Goal: Task Accomplishment & Management: Complete application form

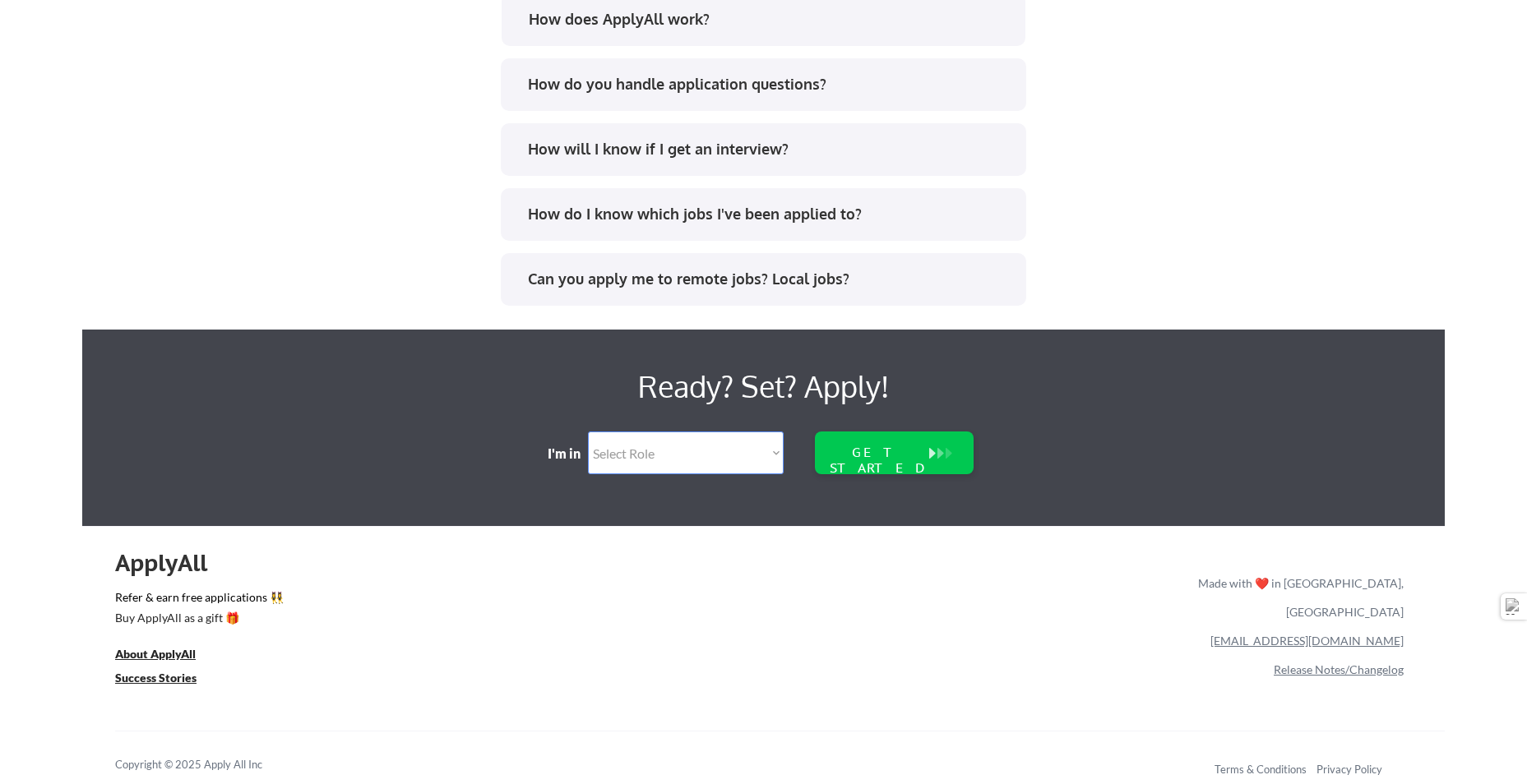
scroll to position [3325, 0]
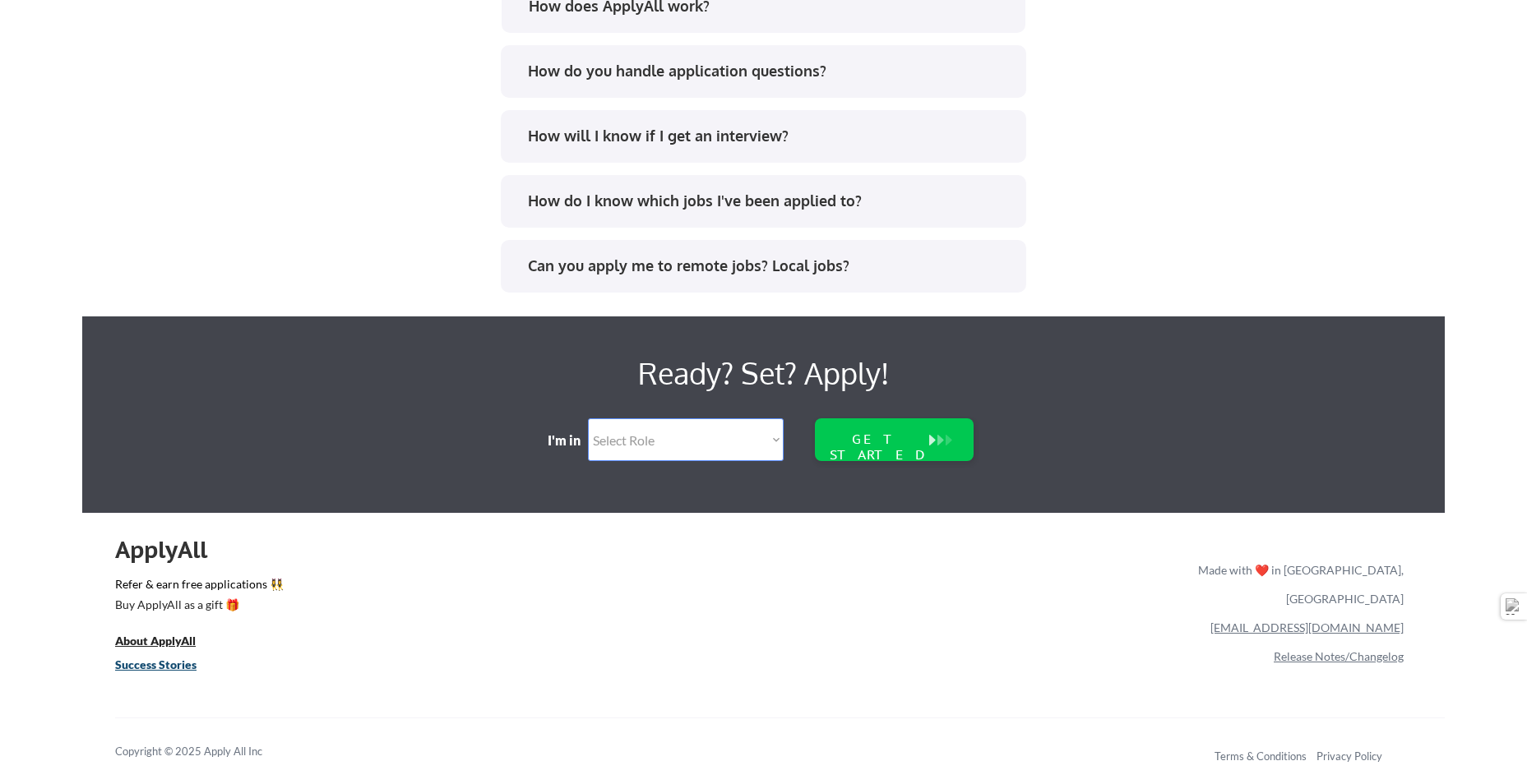
click at [151, 669] on u "Success Stories" at bounding box center [155, 664] width 81 height 14
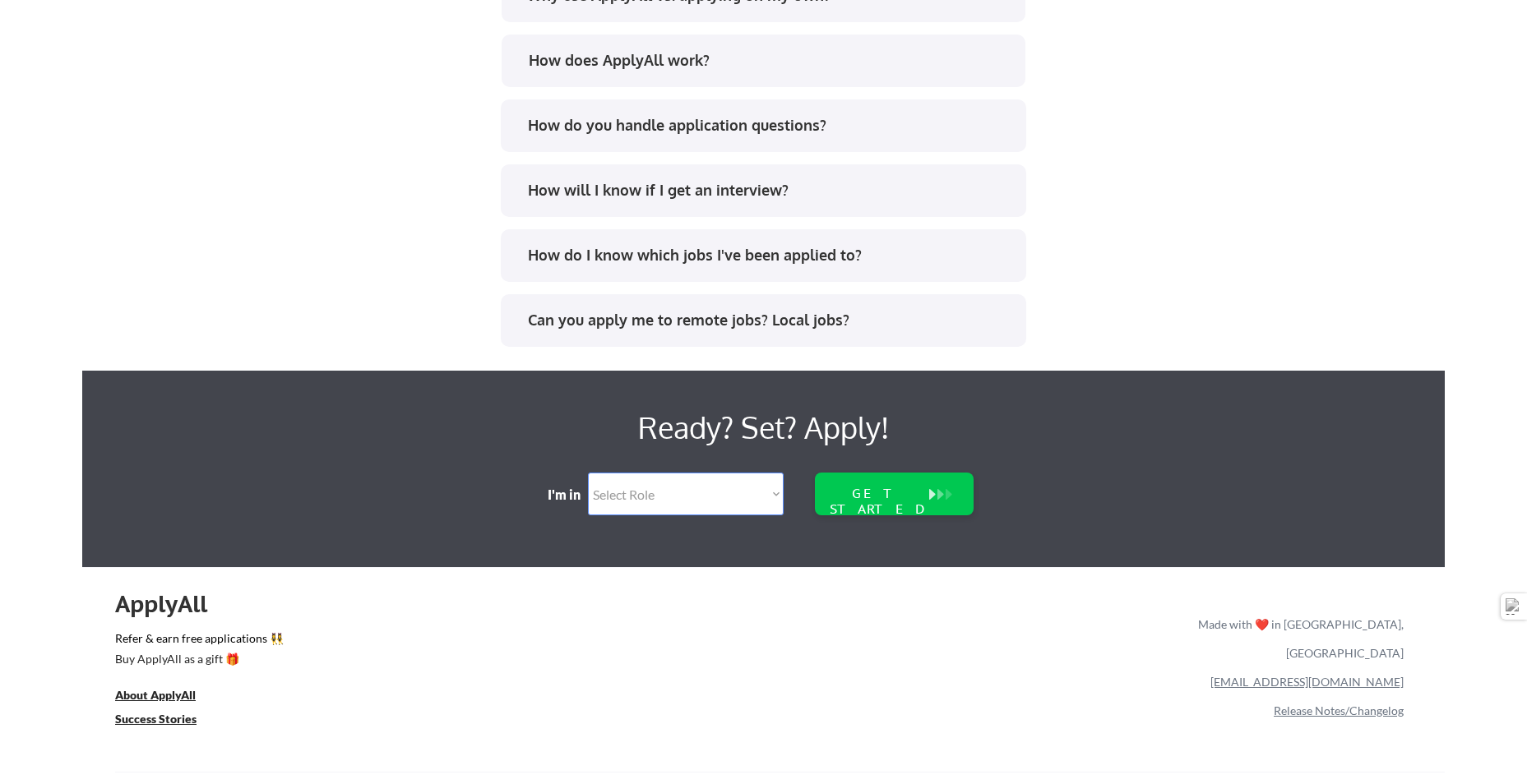
click at [758, 496] on select "Select Role Software Engineering Product Management Customer Success Sales UI/U…" at bounding box center [686, 493] width 196 height 43
select select ""tech_finance_biz_ops_cos""
click at [588, 472] on select "Select Role Software Engineering Product Management Customer Success Sales UI/U…" at bounding box center [686, 493] width 196 height 43
select select ""tech_finance_biz_ops_cos""
click at [883, 498] on div "GET STARTED" at bounding box center [877, 500] width 105 height 31
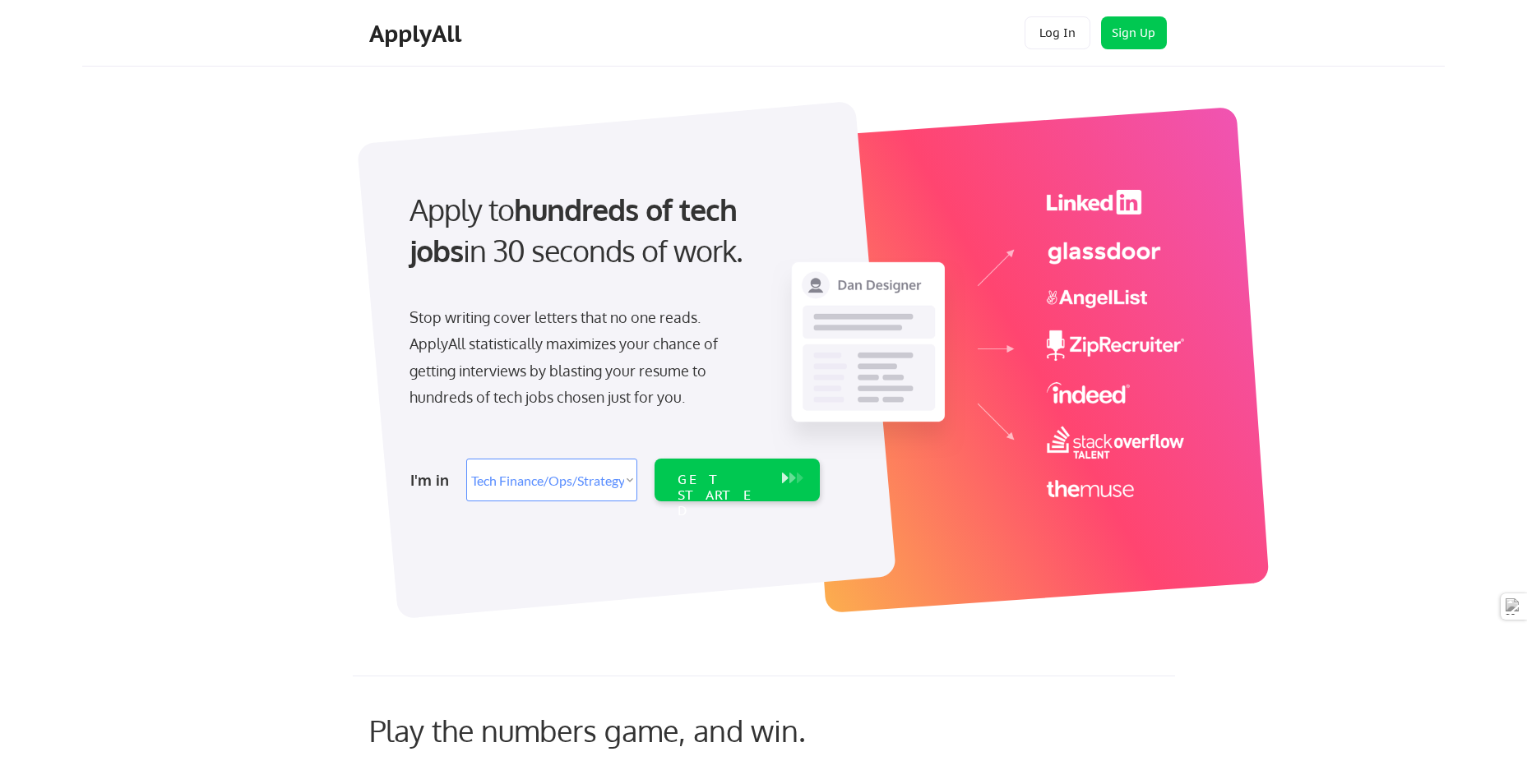
select select ""tech_finance_biz_ops_cos""
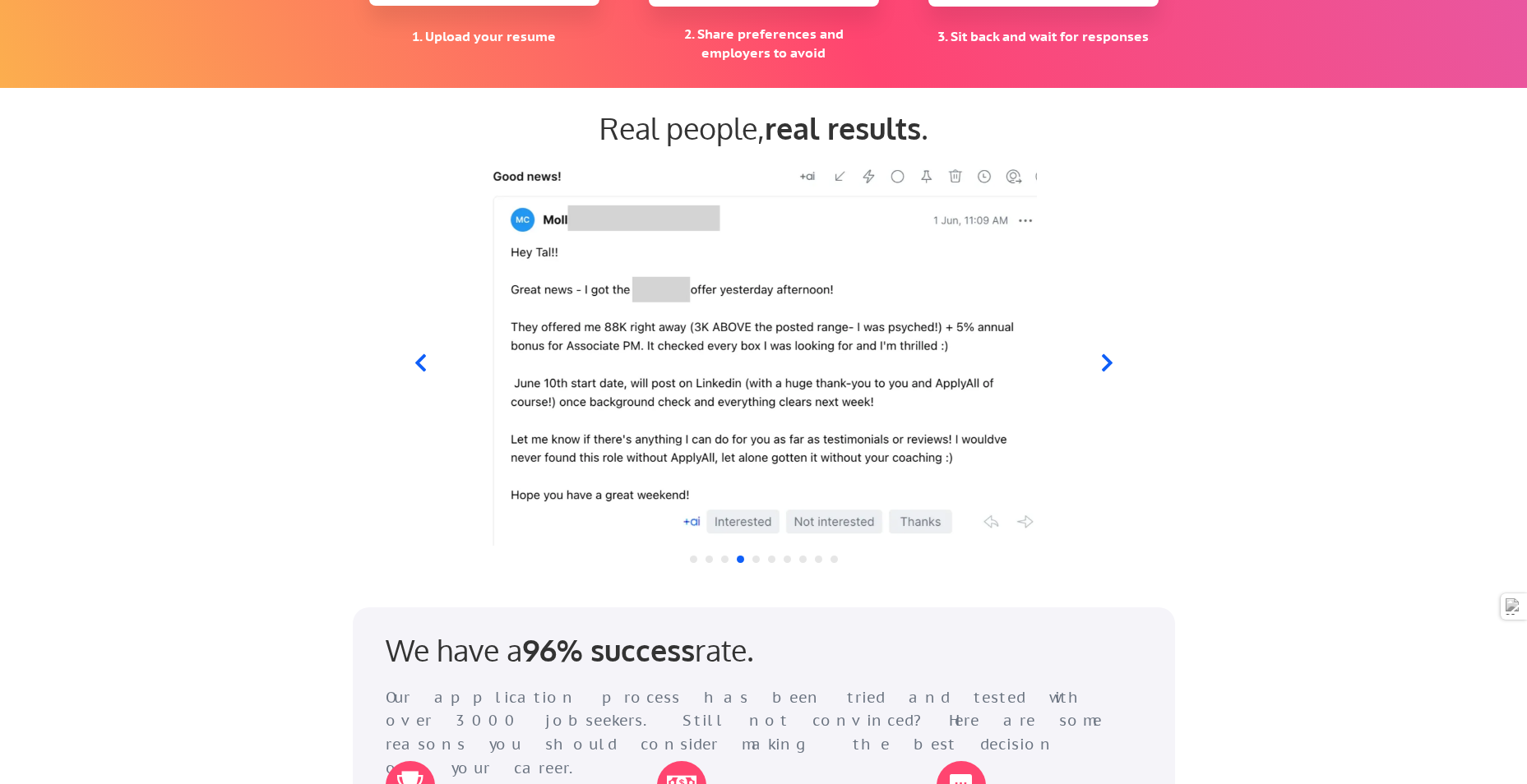
scroll to position [1479, 0]
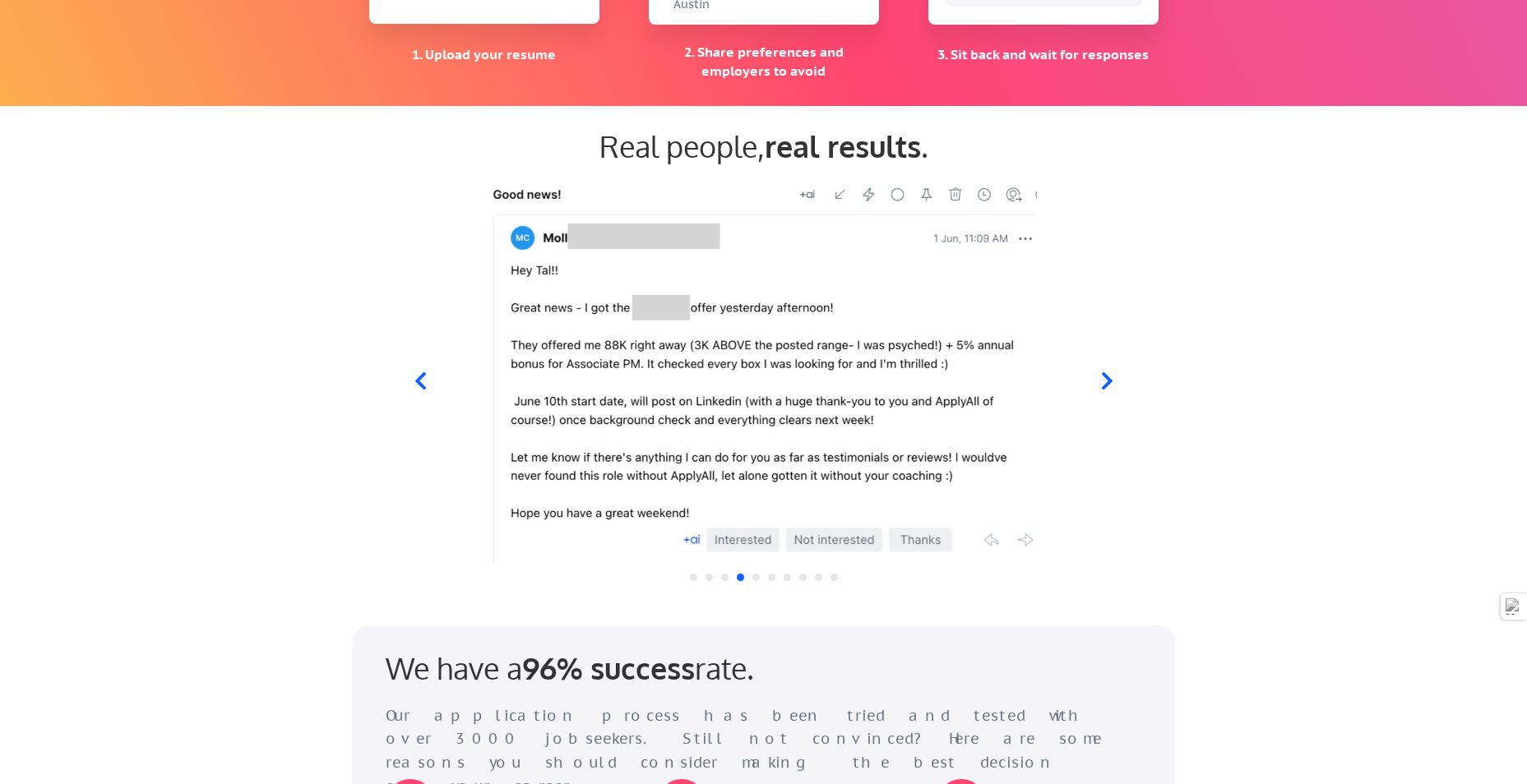
click at [1101, 384] on icon at bounding box center [1106, 381] width 21 height 21
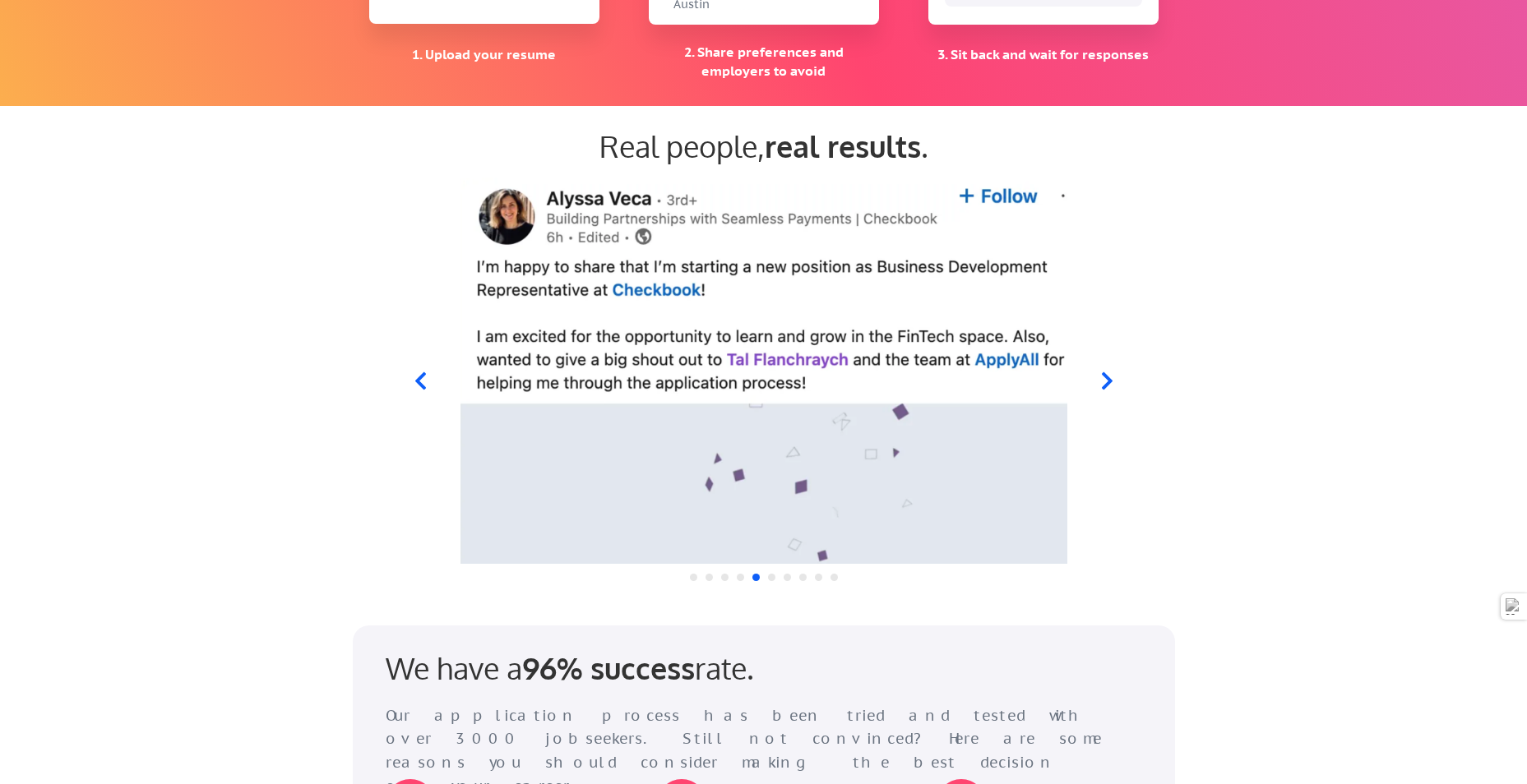
click at [1101, 383] on icon at bounding box center [1106, 381] width 21 height 21
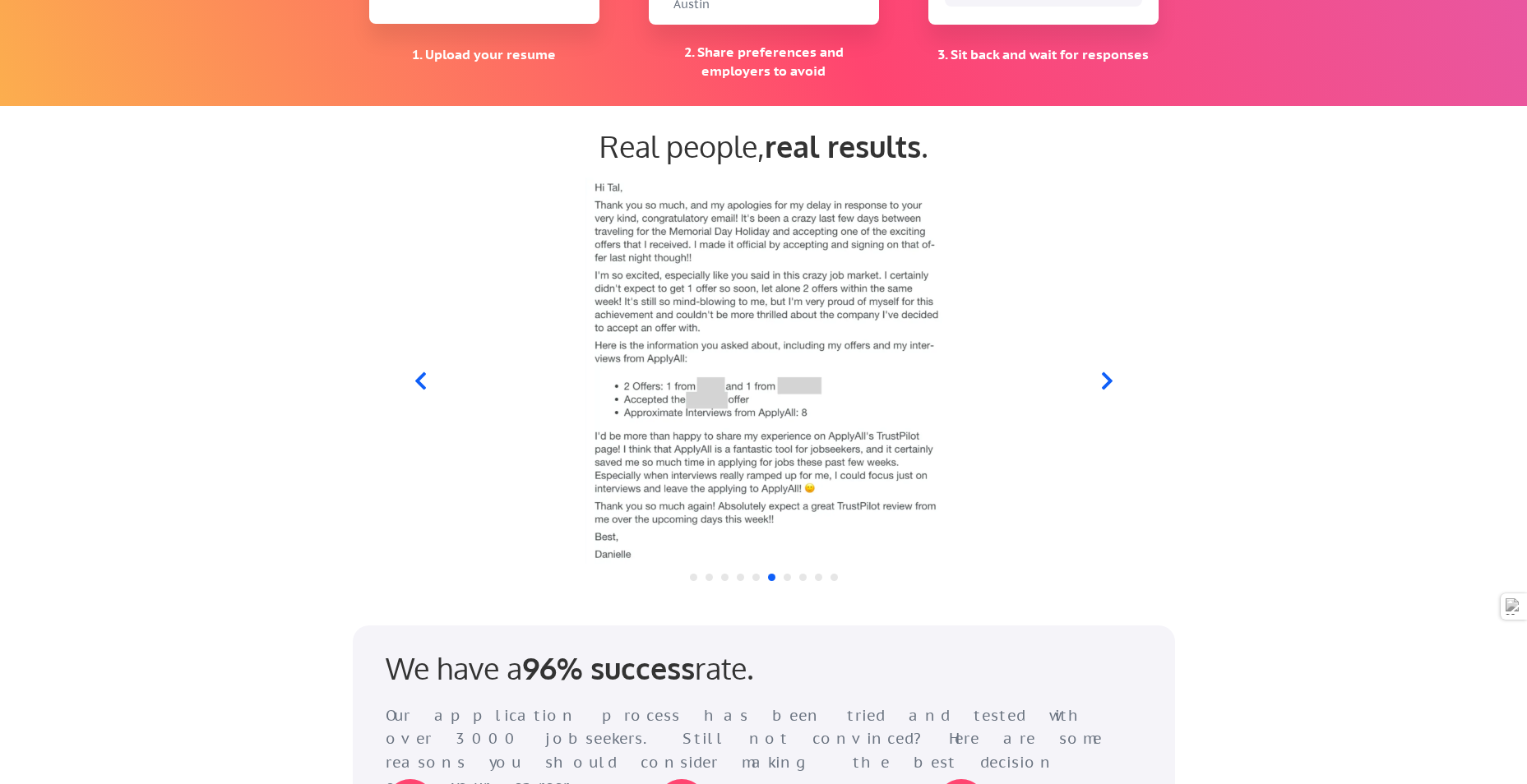
click at [1101, 383] on icon at bounding box center [1106, 381] width 21 height 21
click at [1101, 377] on icon at bounding box center [1106, 381] width 21 height 21
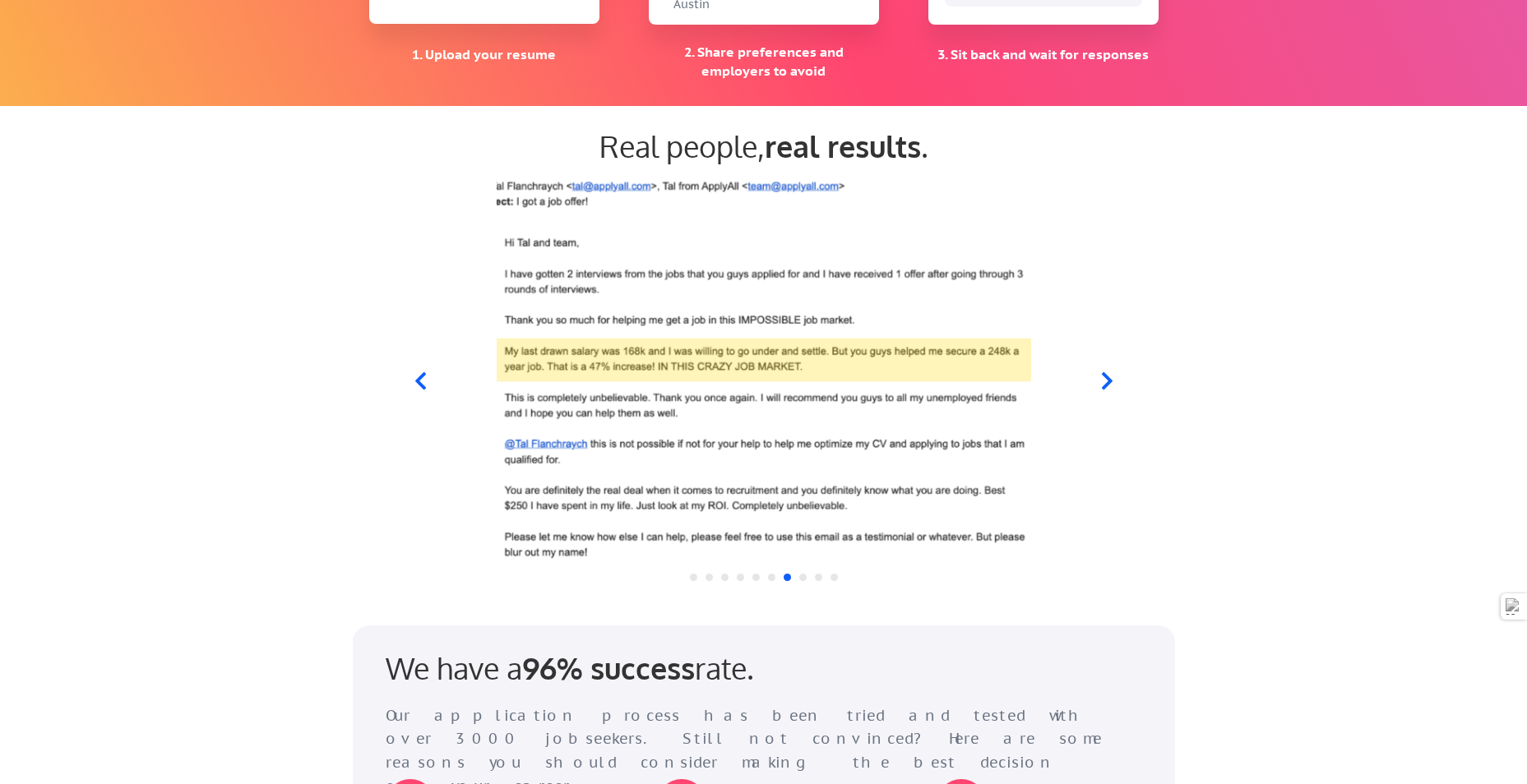
click at [1102, 377] on icon at bounding box center [1106, 381] width 21 height 21
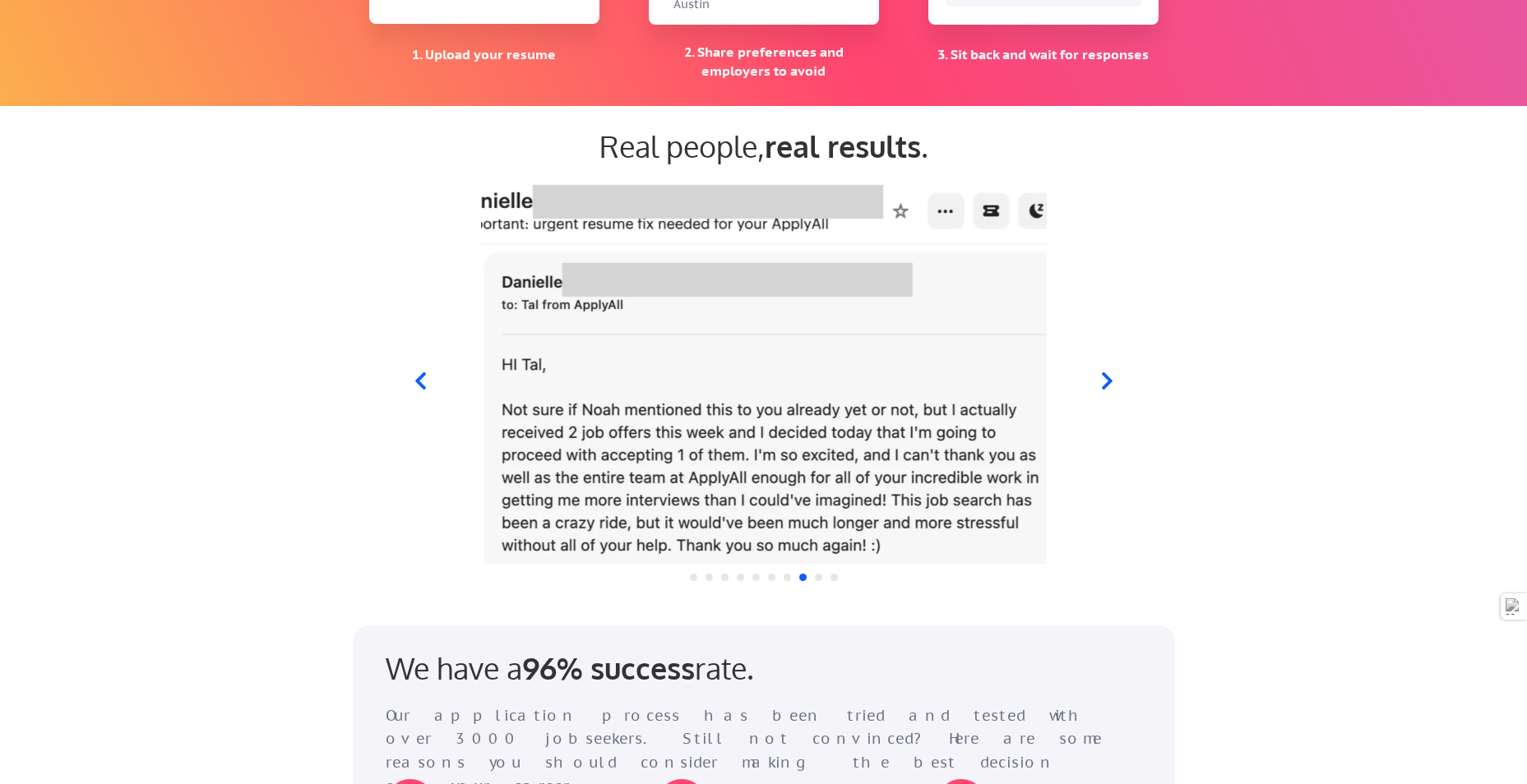
click at [1102, 377] on icon at bounding box center [1106, 381] width 21 height 21
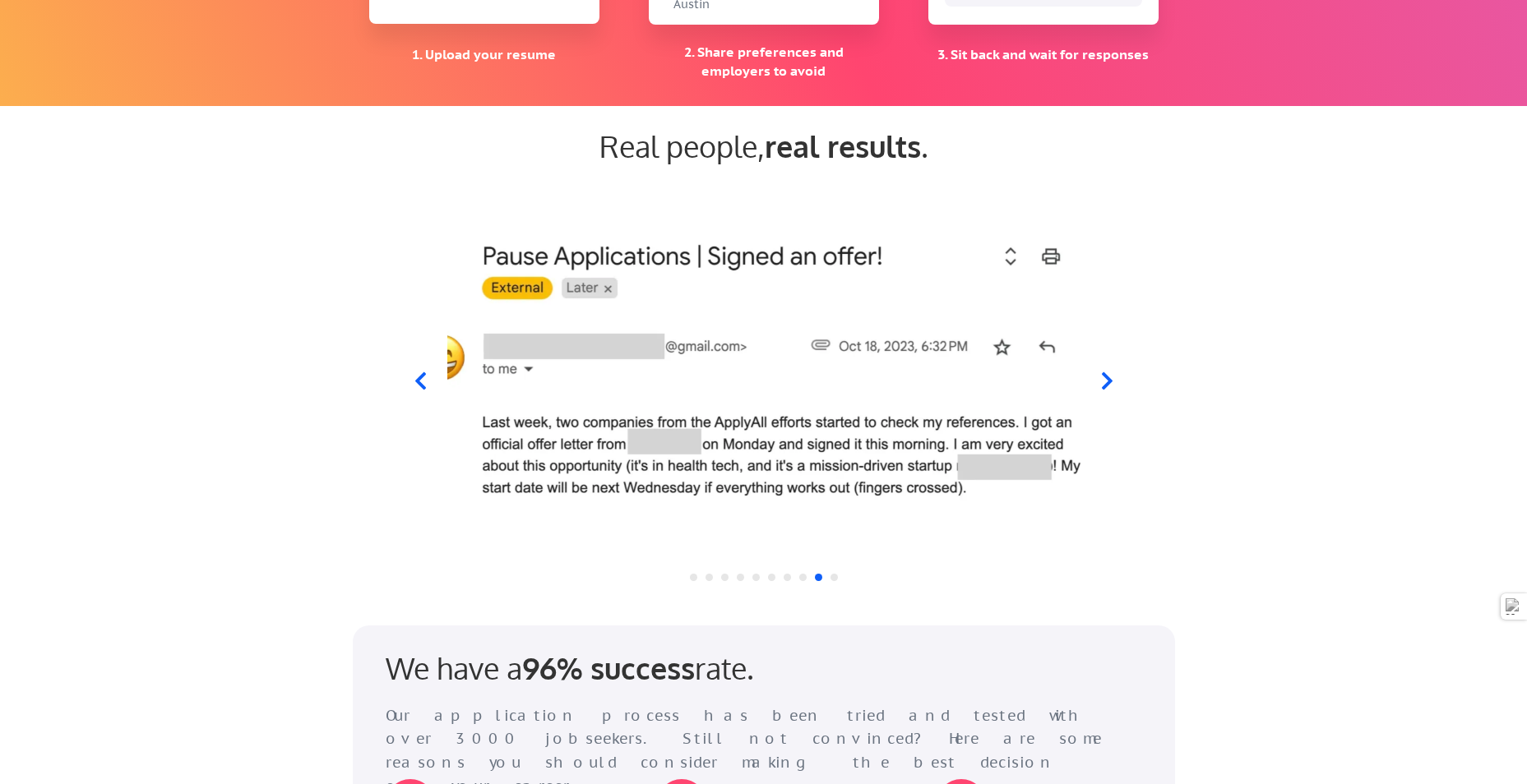
click at [1102, 377] on icon at bounding box center [1106, 381] width 21 height 21
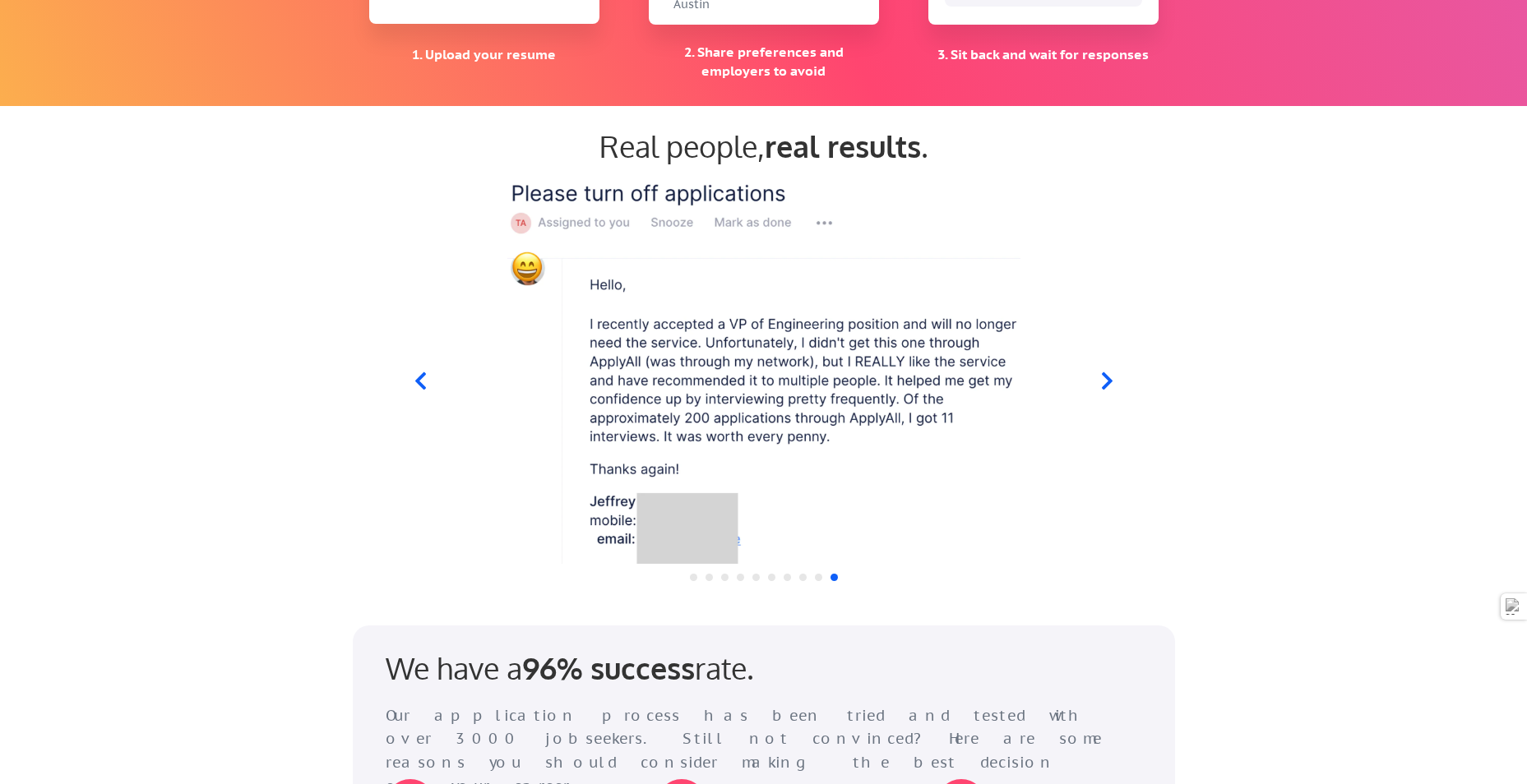
click at [1102, 377] on icon at bounding box center [1106, 381] width 21 height 21
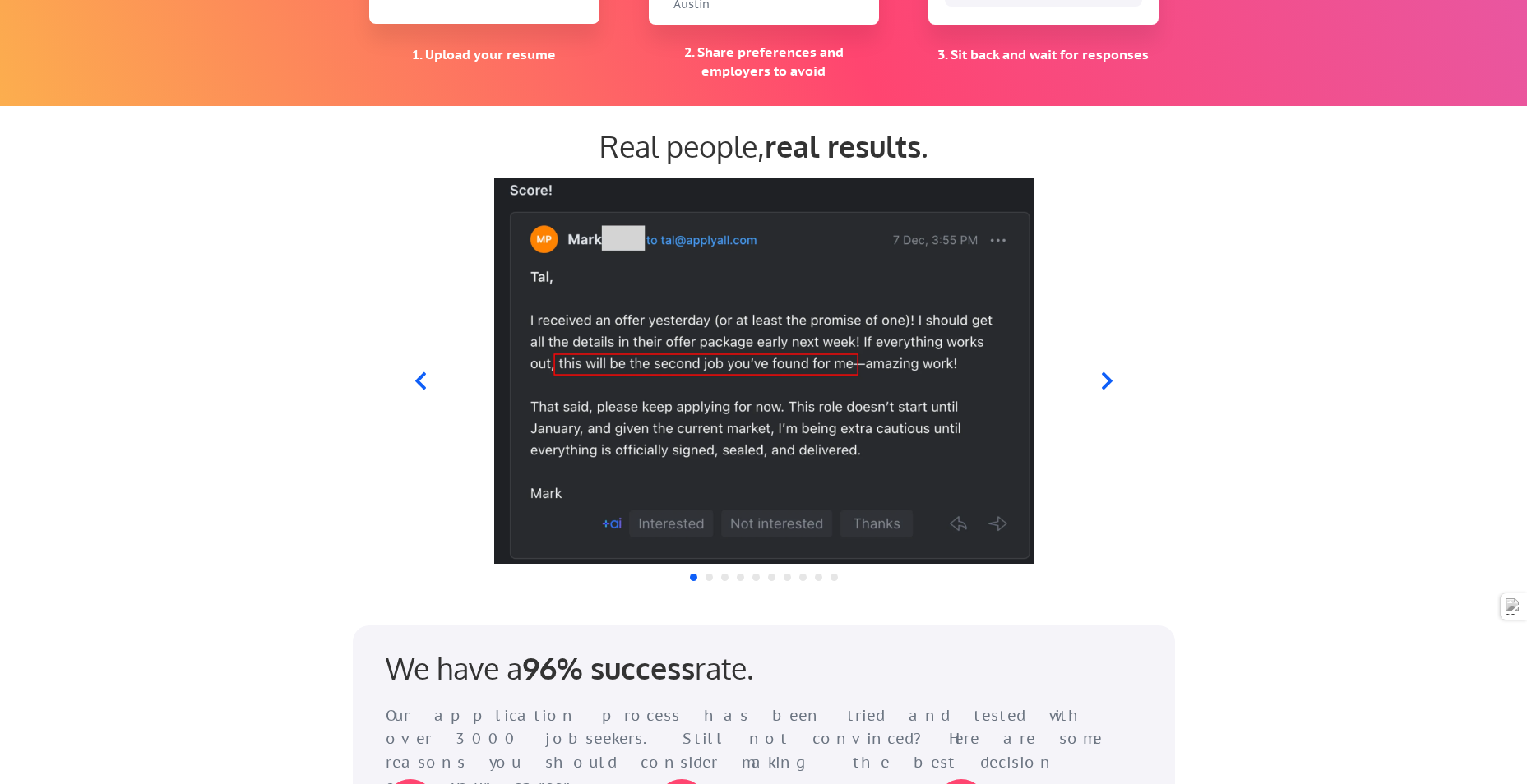
click at [1102, 377] on icon at bounding box center [1106, 381] width 21 height 21
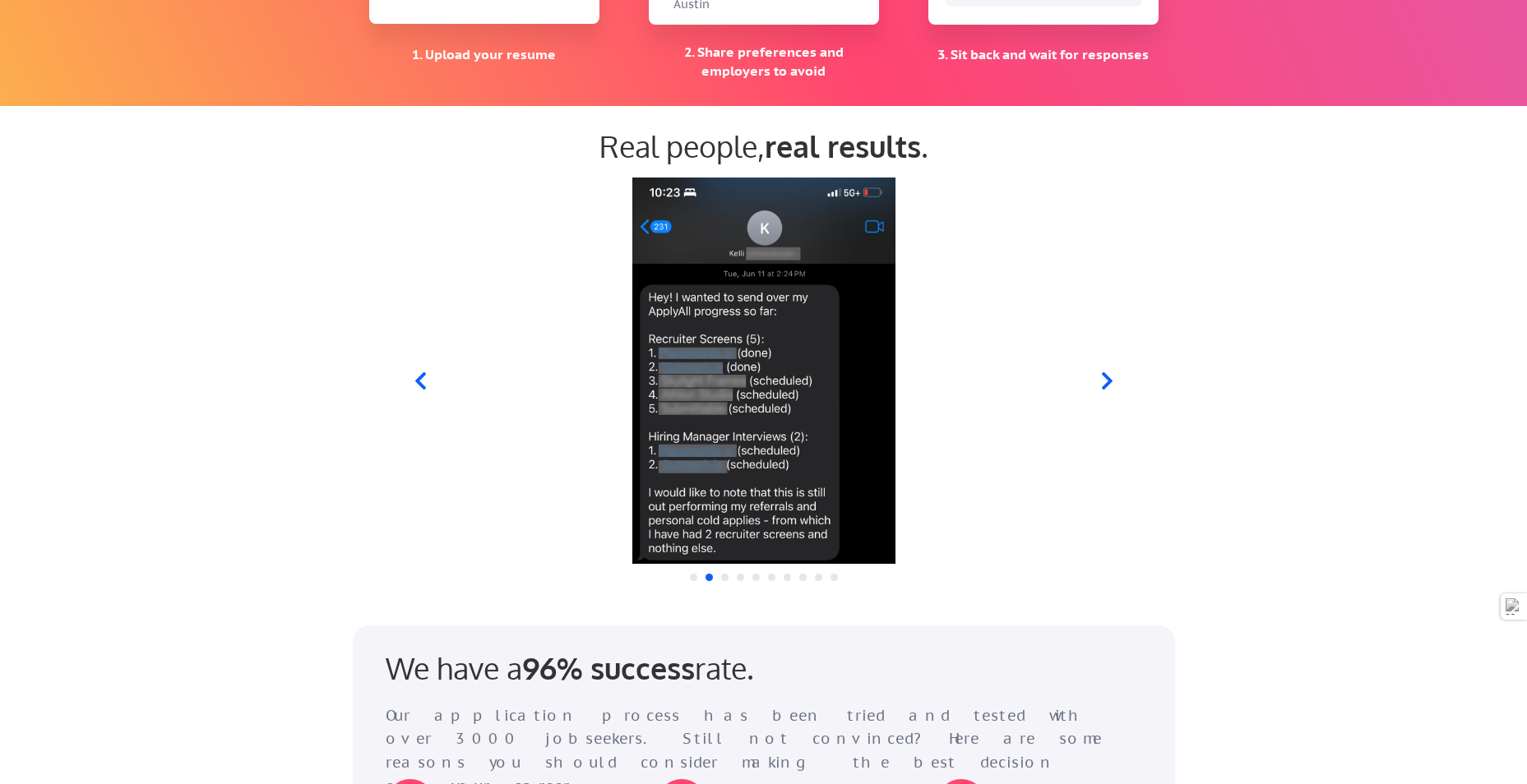
click at [1102, 377] on icon at bounding box center [1106, 381] width 21 height 21
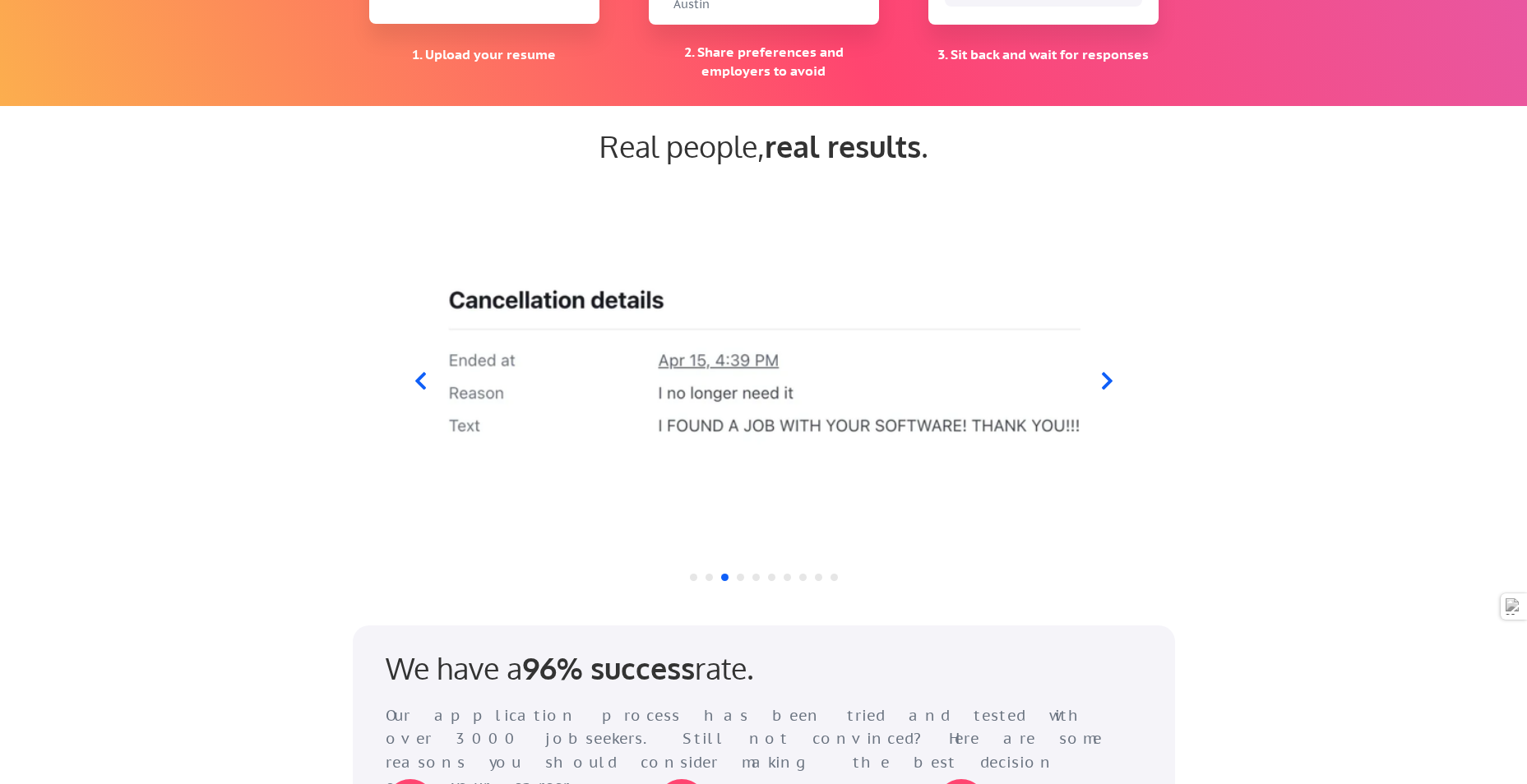
click at [1101, 378] on icon at bounding box center [1106, 381] width 21 height 21
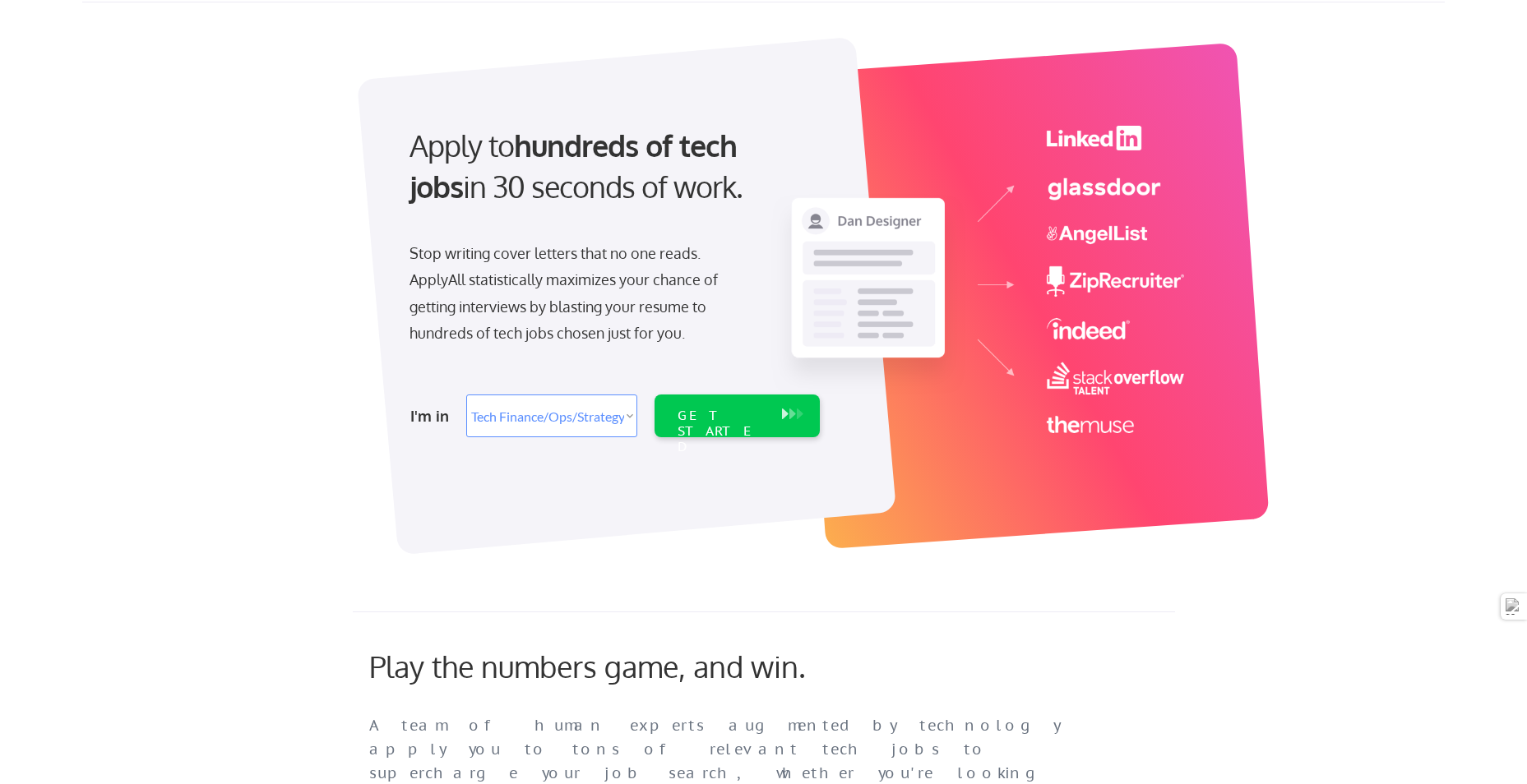
scroll to position [0, 0]
